Goal: Task Accomplishment & Management: Manage account settings

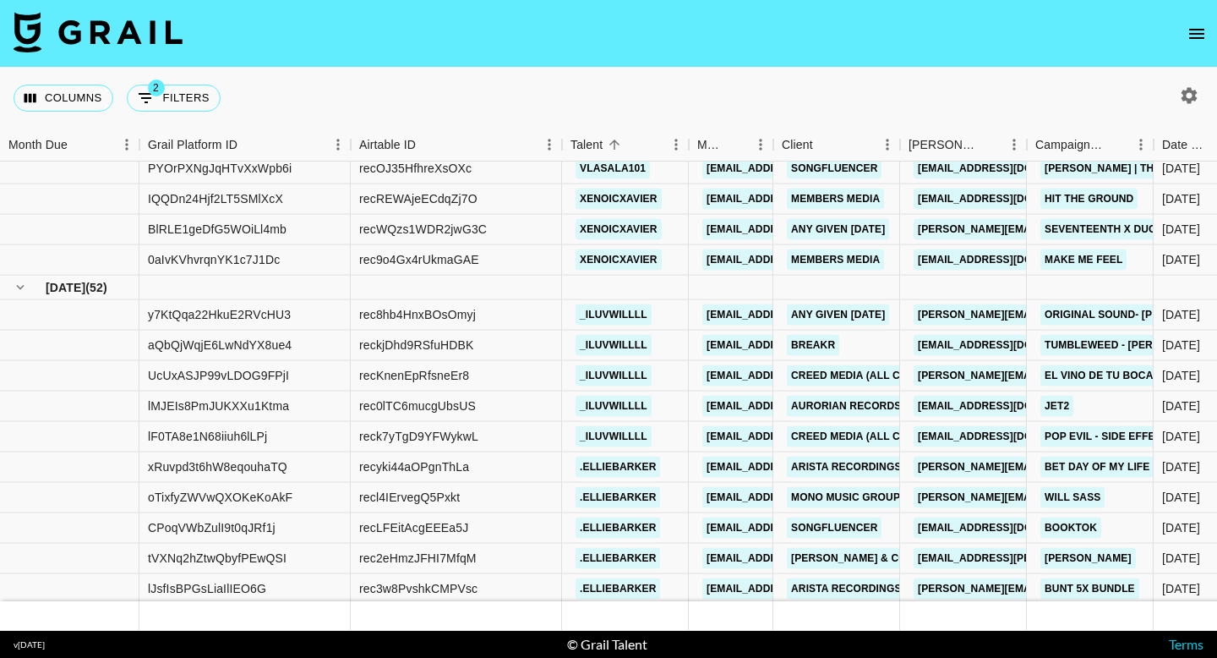
scroll to position [11928, 558]
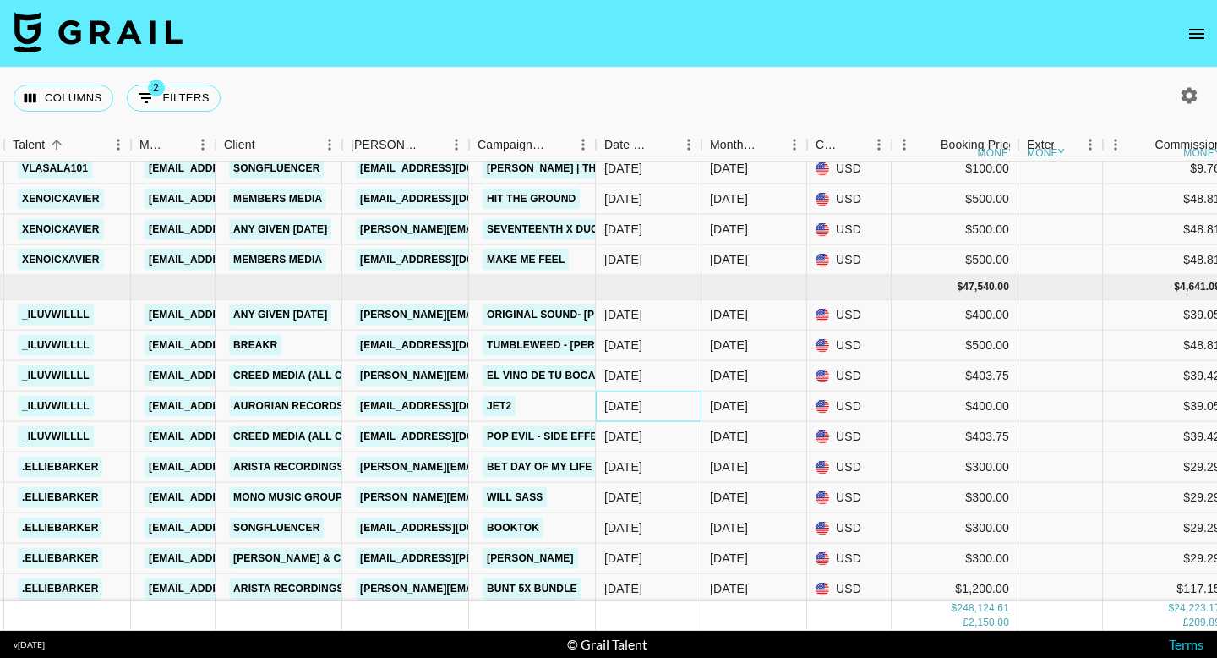
click at [665, 397] on div "[DATE]" at bounding box center [649, 406] width 106 height 30
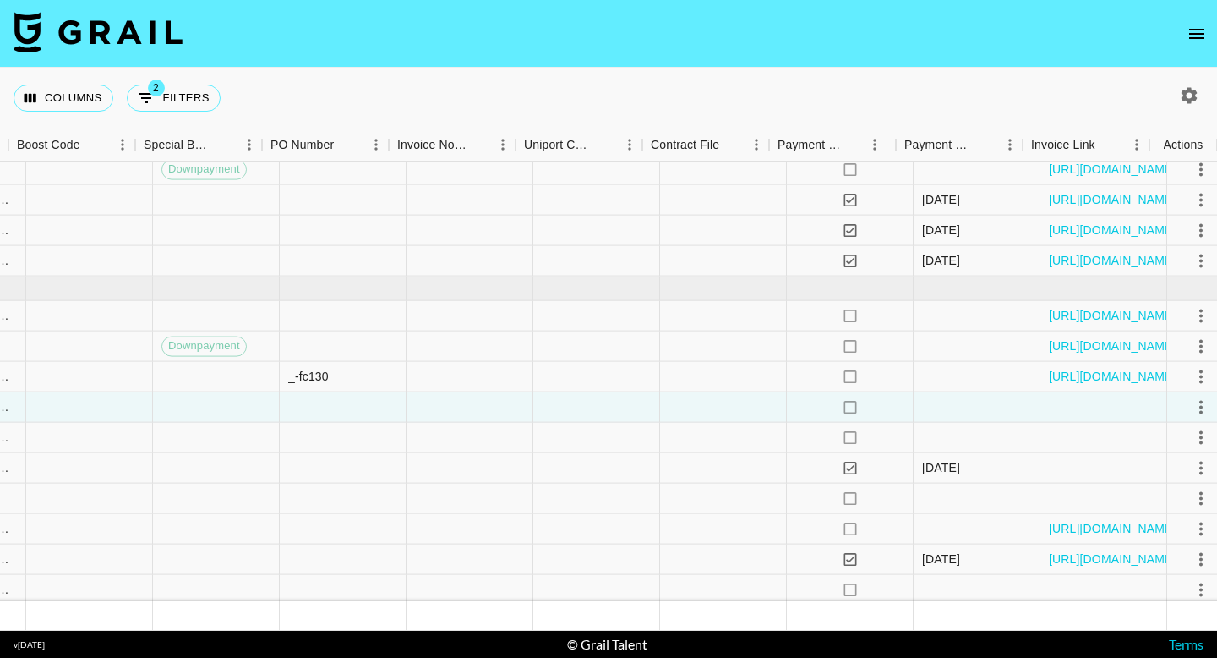
scroll to position [11927, 2033]
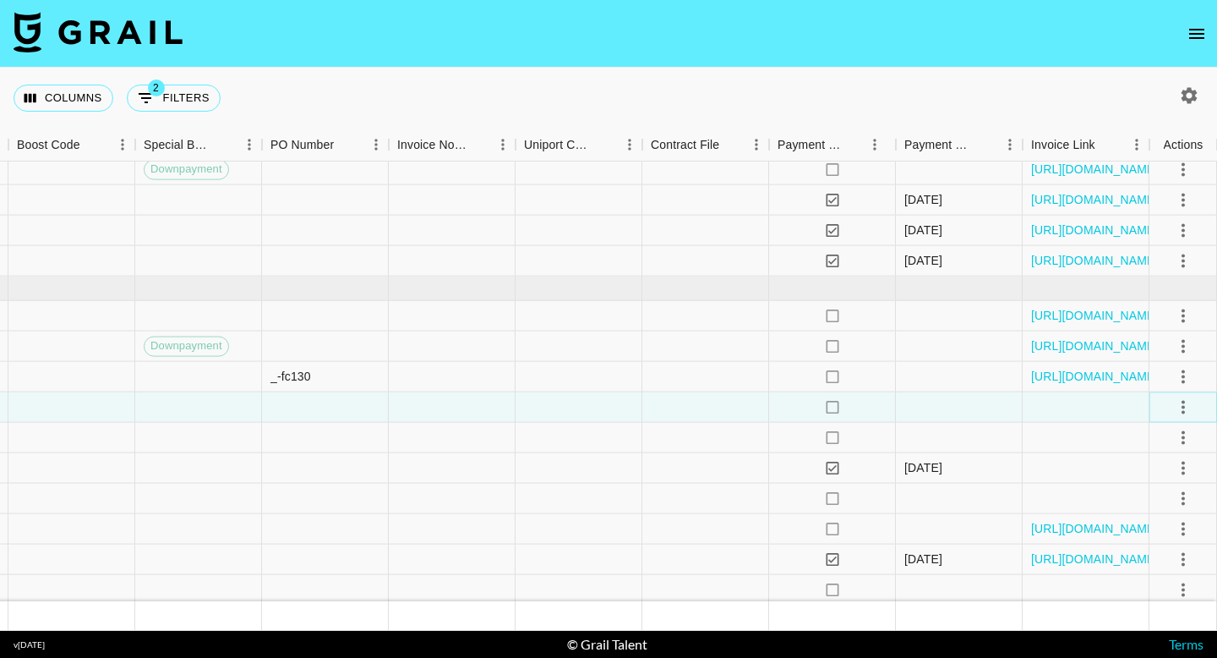
click at [1170, 401] on button "select merge strategy" at bounding box center [1183, 406] width 29 height 29
click at [1136, 583] on ul "Confirm Decline Draft Created Cancel Approve" at bounding box center [1162, 504] width 110 height 166
click at [1140, 572] on div "Approve" at bounding box center [1147, 564] width 52 height 20
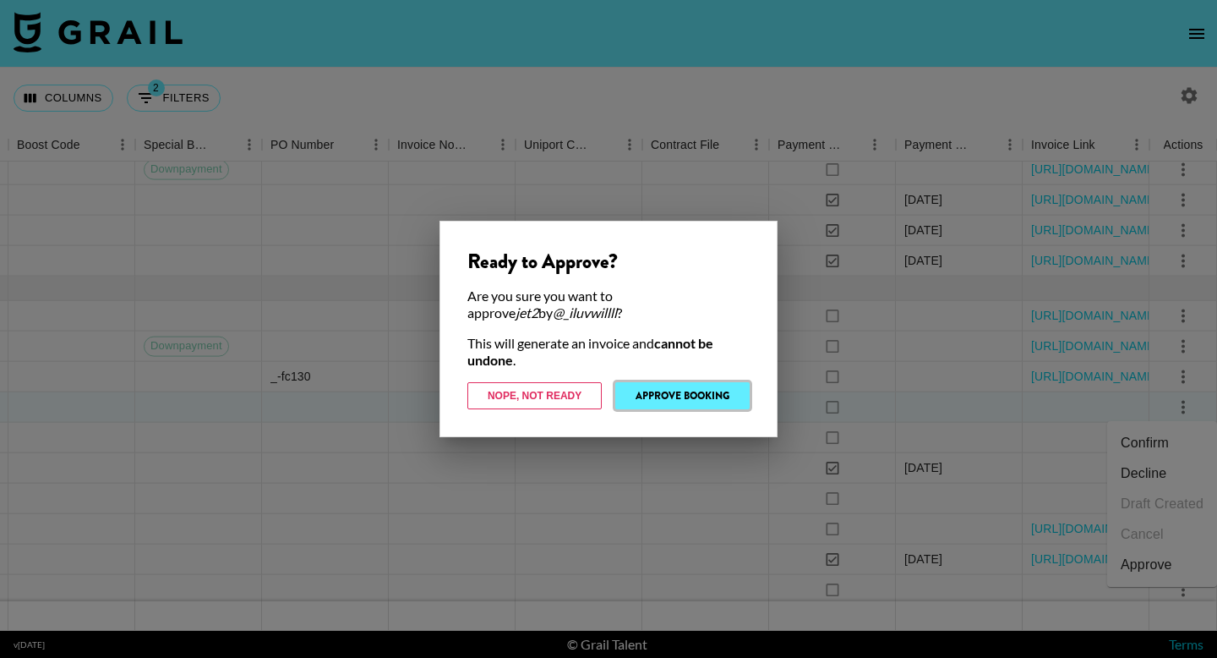
click at [690, 389] on button "Approve Booking" at bounding box center [682, 395] width 134 height 27
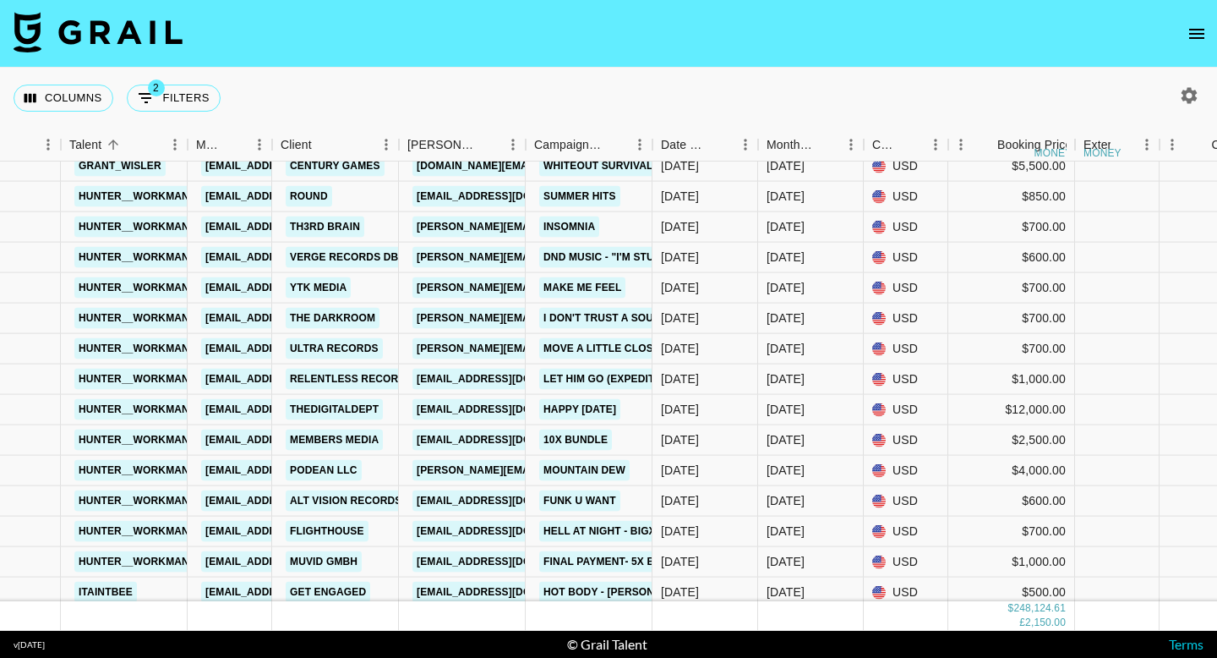
scroll to position [12921, 501]
